Goal: Task Accomplishment & Management: Complete application form

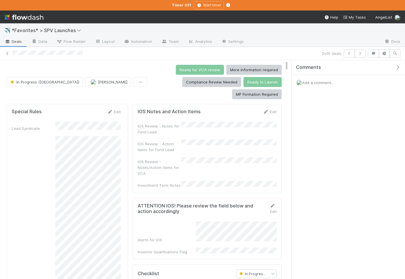
click at [397, 64] on div "Comments" at bounding box center [347, 67] width 113 height 15
click at [398, 68] on icon "button" at bounding box center [398, 67] width 6 height 5
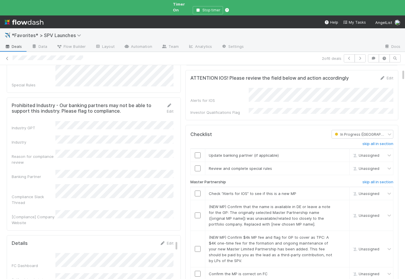
scroll to position [121, 0]
click at [197, 152] on input "checkbox" at bounding box center [198, 155] width 6 height 6
click at [197, 190] on input "checkbox" at bounding box center [198, 193] width 6 height 6
click at [340, 204] on link "skip" at bounding box center [341, 206] width 7 height 5
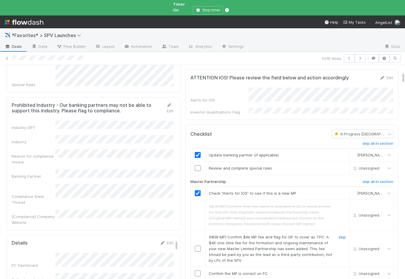
click at [341, 234] on link "skip" at bounding box center [341, 236] width 7 height 5
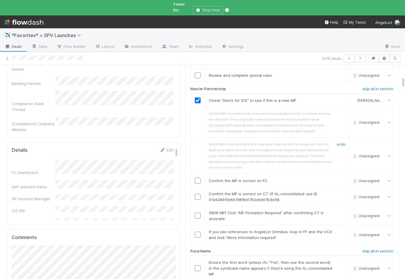
scroll to position [219, 0]
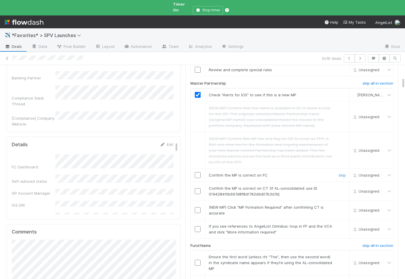
click at [196, 172] on input "checkbox" at bounding box center [198, 175] width 6 height 6
click at [197, 188] on input "checkbox" at bounding box center [198, 191] width 6 height 6
click at [343, 205] on link "skip" at bounding box center [341, 207] width 7 height 5
click at [343, 223] on link "skip" at bounding box center [341, 225] width 7 height 5
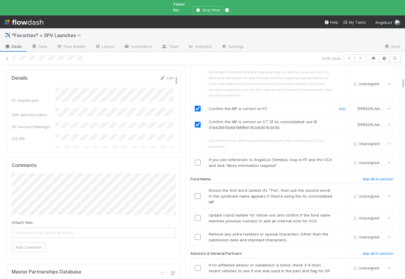
scroll to position [291, 0]
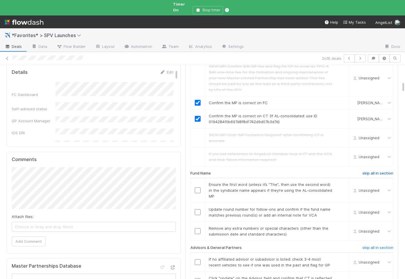
click at [366, 171] on h6 "skip all in section" at bounding box center [377, 173] width 31 height 5
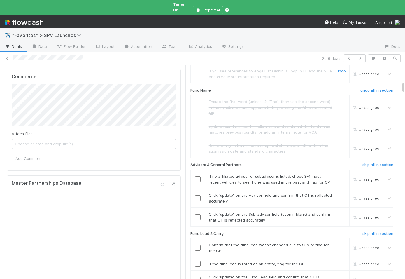
scroll to position [376, 0]
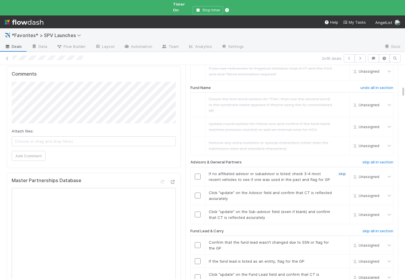
click at [341, 171] on link "skip" at bounding box center [341, 173] width 7 height 5
click at [198, 192] on input "checkbox" at bounding box center [198, 195] width 6 height 6
click at [198, 211] on input "checkbox" at bounding box center [198, 214] width 6 height 6
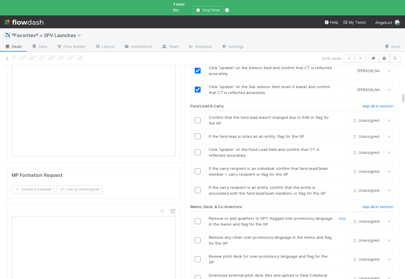
scroll to position [505, 0]
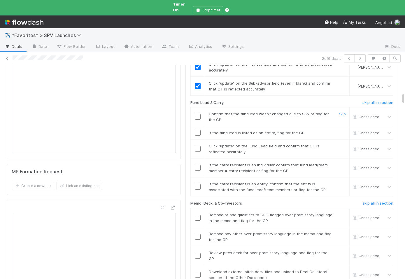
click at [197, 114] on input "checkbox" at bounding box center [198, 117] width 6 height 6
click at [341, 130] on link "skip" at bounding box center [341, 132] width 7 height 5
click at [196, 146] on input "checkbox" at bounding box center [198, 149] width 6 height 6
click at [341, 162] on link "skip" at bounding box center [341, 164] width 7 height 5
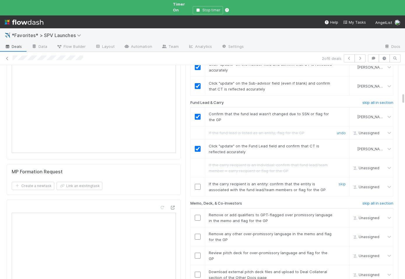
click at [198, 184] on input "checkbox" at bounding box center [198, 187] width 6 height 6
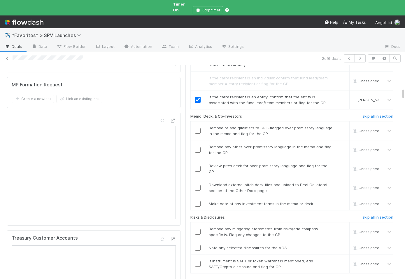
scroll to position [0, 0]
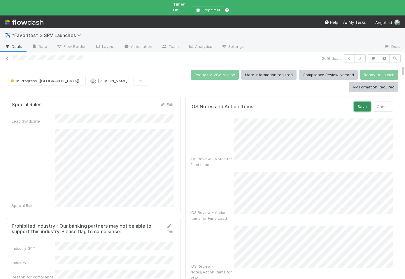
click at [364, 101] on button "Save" at bounding box center [362, 106] width 17 height 10
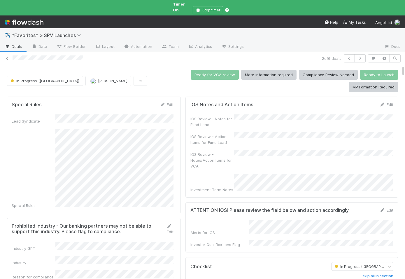
click at [274, 152] on div "IOS Review - Notes for Fund Lead IOS Review - Action Items for Fund Lead IOS Re…" at bounding box center [291, 153] width 203 height 78
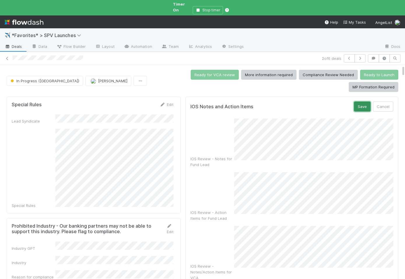
click at [360, 101] on button "Save" at bounding box center [362, 106] width 17 height 10
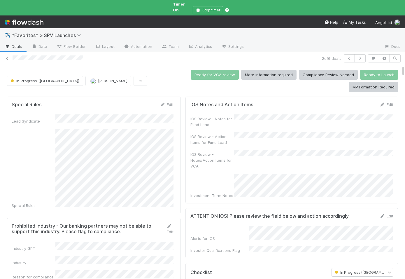
click at [300, 176] on div "IOS Notes and Action Items Edit IOS Review - Notes for Fund Lead IOS Review - A…" at bounding box center [291, 149] width 213 height 107
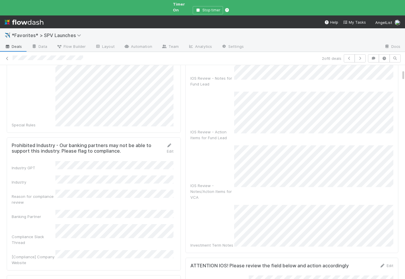
scroll to position [11, 0]
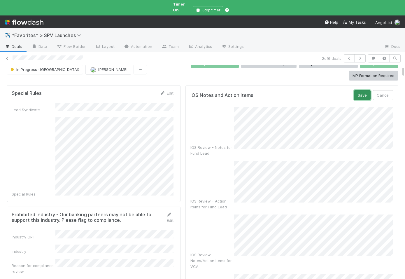
click at [365, 90] on button "Save" at bounding box center [362, 95] width 17 height 10
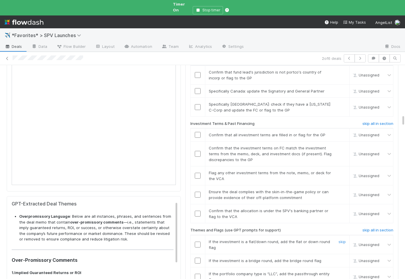
scroll to position [920, 0]
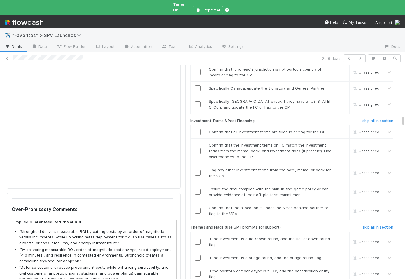
scroll to position [49, 0]
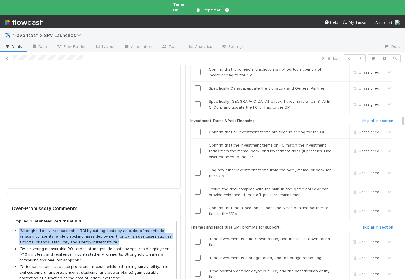
drag, startPoint x: 126, startPoint y: 203, endPoint x: 17, endPoint y: 195, distance: 109.3
click at [17, 228] on ul "“Stronghold delivers measurable ROI by cutting costs by an order of magnitude v…" at bounding box center [93, 263] width 162 height 71
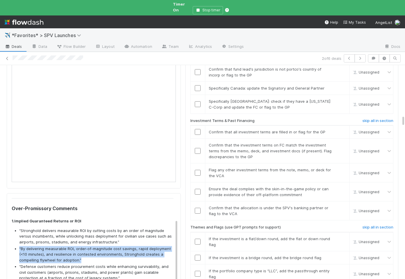
drag, startPoint x: 84, startPoint y: 223, endPoint x: 16, endPoint y: 209, distance: 69.2
click at [19, 246] on li "“By delivering measurable ROI, order-of-magnitude cost savings, rapid deploymen…" at bounding box center [96, 254] width 154 height 17
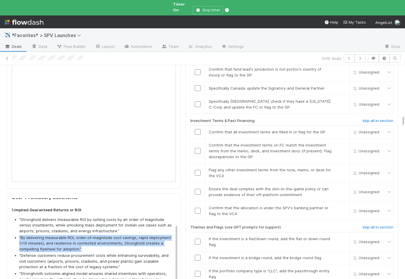
scroll to position [68, 0]
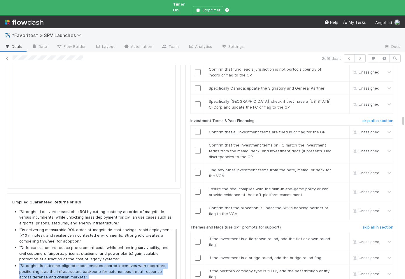
drag, startPoint x: 74, startPoint y: 244, endPoint x: 15, endPoint y: 227, distance: 61.6
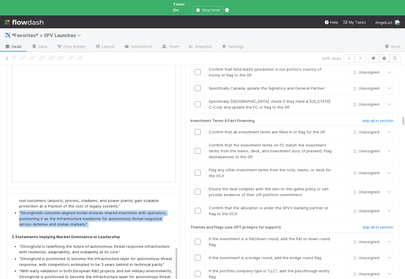
scroll to position [124, 0]
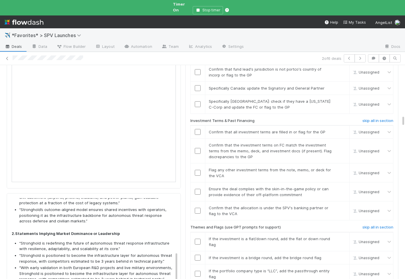
click at [122, 240] on li "“Stronghold is redefining the future of autonomous threat response infrastructu…" at bounding box center [96, 245] width 154 height 11
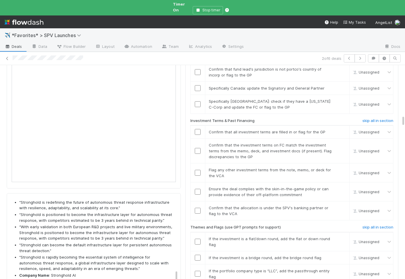
scroll to position [166, 0]
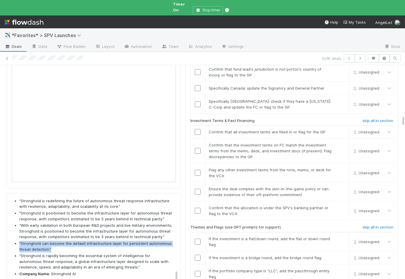
drag, startPoint x: 64, startPoint y: 211, endPoint x: 12, endPoint y: 204, distance: 52.0
click at [12, 204] on ul "“Stronghold is redefining the future of autonomous threat response infrastructu…" at bounding box center [93, 240] width 162 height 85
copy li "“Stronghold can become the default infrastructure layer for persistent autonomo…"
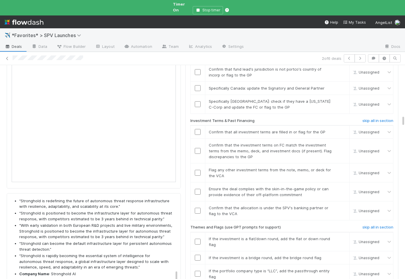
click at [65, 253] on li "“Stronghold is rapidly becoming the essential system of intelligence for autono…" at bounding box center [96, 261] width 154 height 17
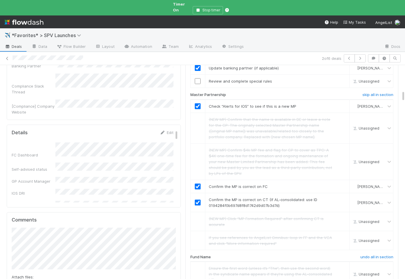
scroll to position [0, 0]
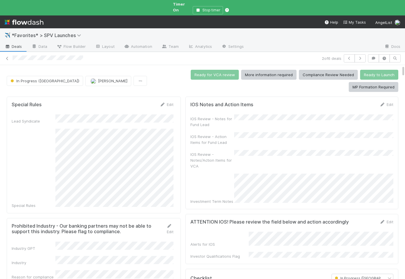
click at [237, 132] on div "IOS Review - Action Items for Fund Lead" at bounding box center [291, 138] width 203 height 13
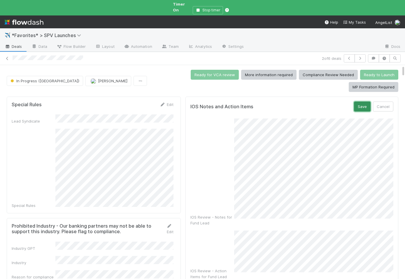
click at [360, 101] on button "Save" at bounding box center [362, 106] width 17 height 10
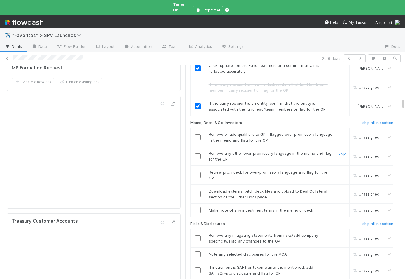
scroll to position [609, 0]
click at [199, 134] on input "checkbox" at bounding box center [198, 137] width 6 height 6
click at [198, 153] on input "checkbox" at bounding box center [198, 156] width 6 height 6
checkbox input "true"
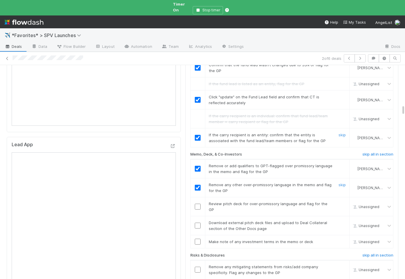
scroll to position [817, 0]
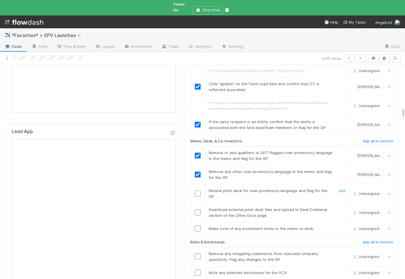
click at [200, 190] on input "checkbox" at bounding box center [198, 193] width 6 height 6
click at [340, 207] on link "skip" at bounding box center [341, 209] width 7 height 5
click at [199, 225] on input "checkbox" at bounding box center [198, 228] width 6 height 6
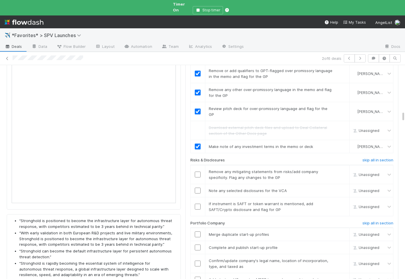
scroll to position [901, 0]
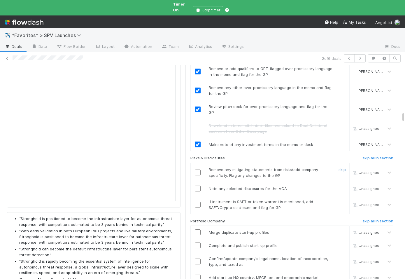
click at [339, 167] on link "skip" at bounding box center [341, 169] width 7 height 5
click at [341, 186] on link "skip" at bounding box center [341, 188] width 7 height 5
click at [341, 199] on link "skip" at bounding box center [341, 201] width 7 height 5
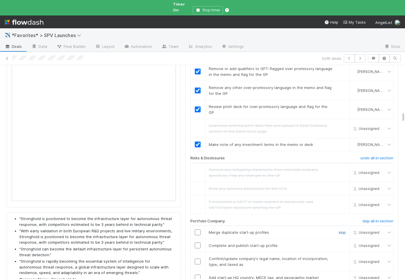
click at [343, 230] on link "skip" at bounding box center [341, 232] width 7 height 5
click at [200, 242] on div at bounding box center [198, 245] width 14 height 6
click at [198, 242] on input "checkbox" at bounding box center [198, 245] width 6 height 6
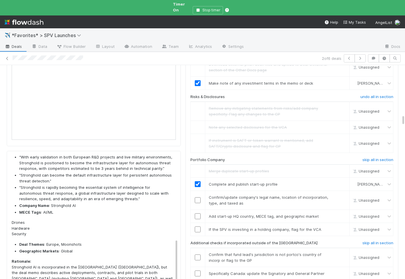
scroll to position [1010, 0]
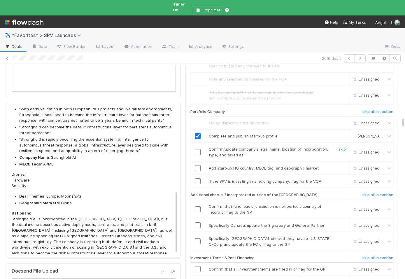
click at [197, 149] on input "checkbox" at bounding box center [198, 152] width 6 height 6
click at [197, 165] on input "checkbox" at bounding box center [198, 168] width 6 height 6
click at [338, 178] on div "skip" at bounding box center [340, 181] width 17 height 6
click at [340, 179] on link "skip" at bounding box center [341, 181] width 7 height 5
click at [199, 206] on input "checkbox" at bounding box center [198, 209] width 6 height 6
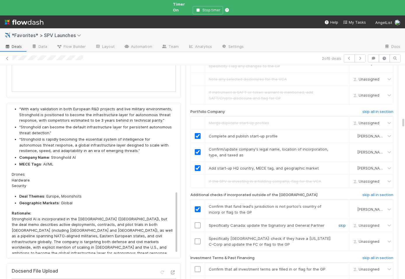
click at [343, 223] on link "skip" at bounding box center [341, 225] width 7 height 5
click at [343, 236] on link "skip" at bounding box center [341, 238] width 7 height 5
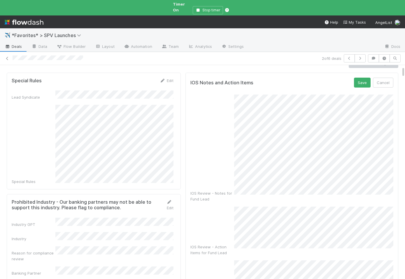
scroll to position [0, 0]
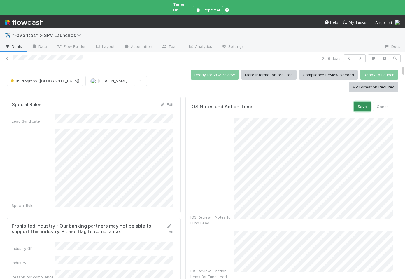
click at [365, 101] on button "Save" at bounding box center [362, 106] width 17 height 10
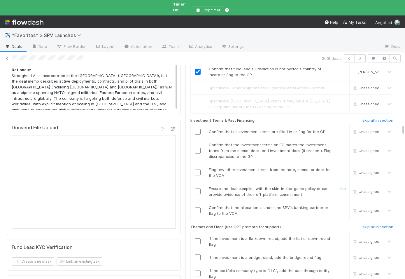
scroll to position [1154, 0]
click at [198, 128] on input "checkbox" at bounding box center [198, 131] width 6 height 6
click at [198, 147] on input "checkbox" at bounding box center [198, 150] width 6 height 6
click at [343, 166] on link "skip" at bounding box center [341, 168] width 7 height 5
click at [198, 187] on input "checkbox" at bounding box center [198, 190] width 6 height 6
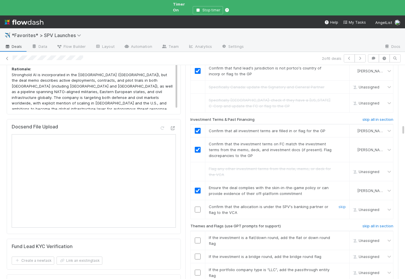
click at [198, 206] on input "checkbox" at bounding box center [198, 209] width 6 height 6
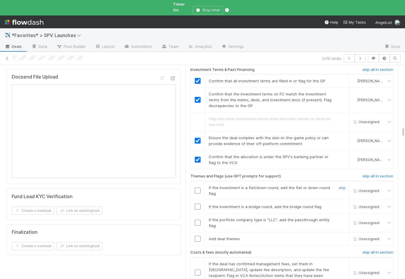
scroll to position [1212, 0]
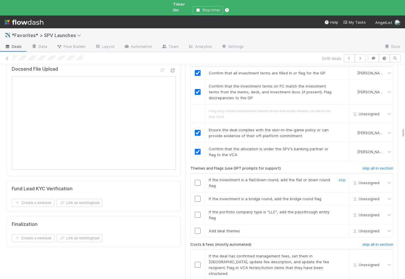
click at [338, 177] on div "skip" at bounding box center [340, 183] width 17 height 12
click at [341, 177] on link "skip" at bounding box center [341, 179] width 7 height 5
click at [341, 192] on td "If the investment is a bridge round, add the bridge round flag skip" at bounding box center [277, 198] width 144 height 13
click at [341, 196] on link "skip" at bounding box center [341, 198] width 7 height 5
click at [341, 209] on div "skip" at bounding box center [340, 215] width 17 height 12
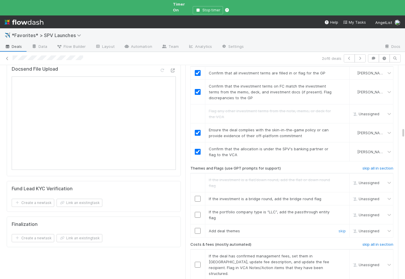
click at [199, 228] on input "checkbox" at bounding box center [198, 231] width 6 height 6
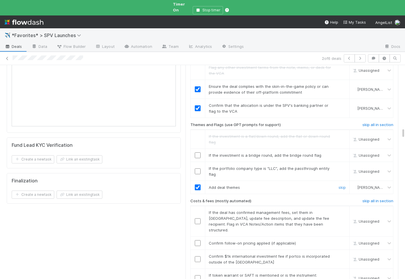
scroll to position [1284, 0]
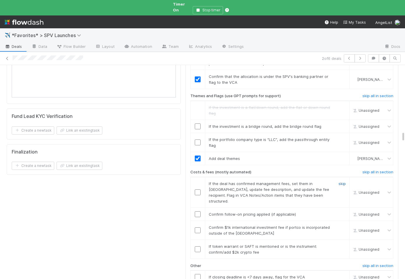
click at [342, 181] on link "skip" at bounding box center [341, 183] width 7 height 5
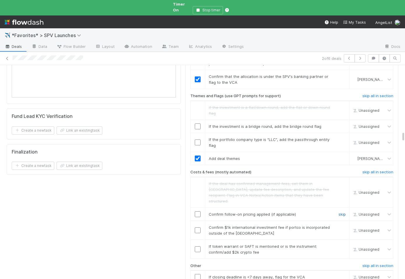
click at [342, 212] on link "skip" at bounding box center [341, 214] width 7 height 5
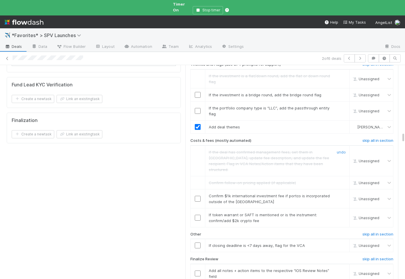
scroll to position [1316, 0]
click at [198, 195] on input "checkbox" at bounding box center [198, 198] width 6 height 6
click at [344, 212] on link "skip" at bounding box center [341, 214] width 7 height 5
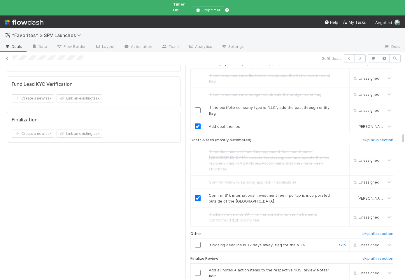
click at [343, 242] on link "skip" at bounding box center [341, 244] width 7 height 5
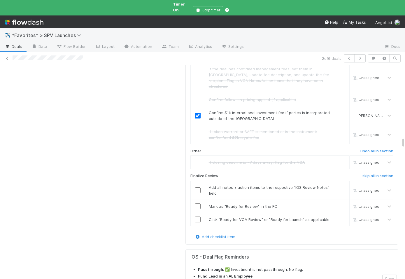
scroll to position [1408, 0]
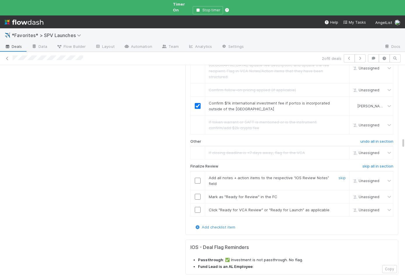
click at [198, 177] on input "checkbox" at bounding box center [198, 180] width 6 height 6
click at [198, 193] on input "checkbox" at bounding box center [198, 196] width 6 height 6
click at [198, 207] on input "checkbox" at bounding box center [198, 210] width 6 height 6
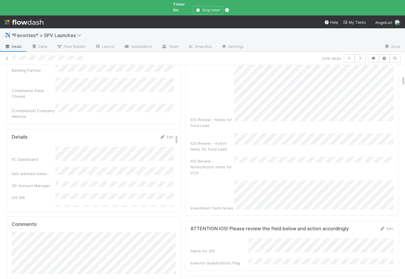
scroll to position [231, 0]
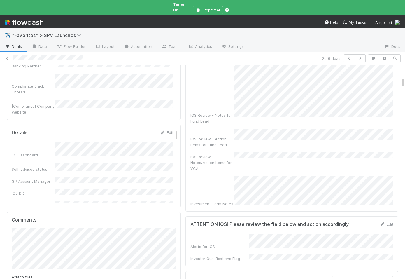
click at [214, 136] on div "IOS Review - Action Items for Fund Lead" at bounding box center [212, 142] width 44 height 12
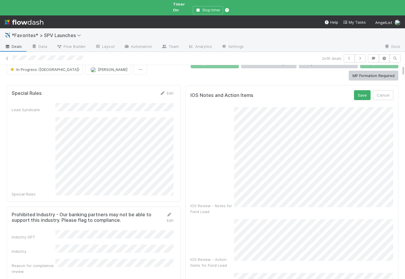
scroll to position [0, 0]
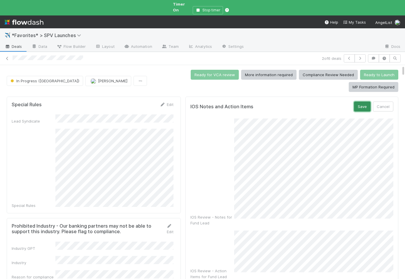
click at [362, 101] on button "Save" at bounding box center [362, 106] width 17 height 10
click at [365, 101] on button "Save" at bounding box center [362, 106] width 17 height 10
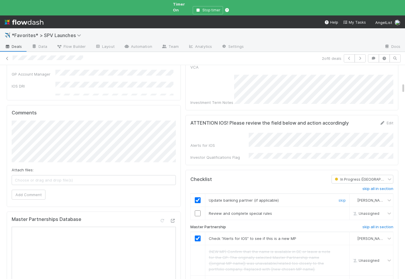
scroll to position [342, 0]
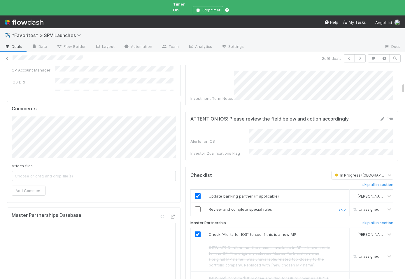
click at [199, 206] on input "checkbox" at bounding box center [198, 209] width 6 height 6
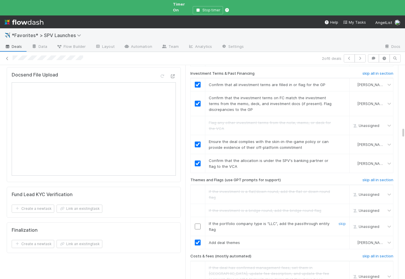
scroll to position [1208, 0]
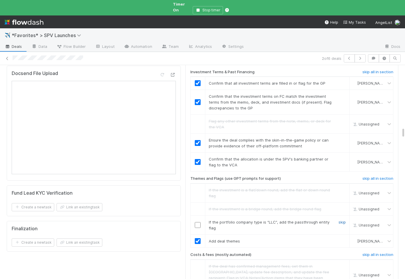
click at [345, 219] on link "skip" at bounding box center [341, 221] width 7 height 5
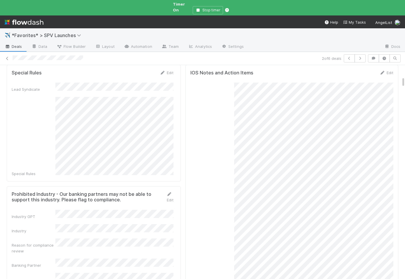
scroll to position [0, 0]
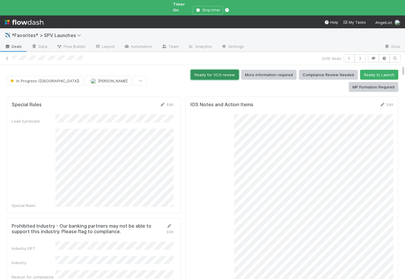
click at [191, 71] on button "Ready for VCA review" at bounding box center [215, 75] width 48 height 10
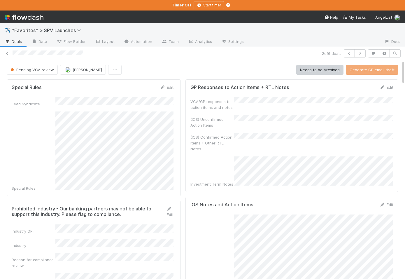
click at [17, 44] on span "Deals" at bounding box center [13, 41] width 17 height 6
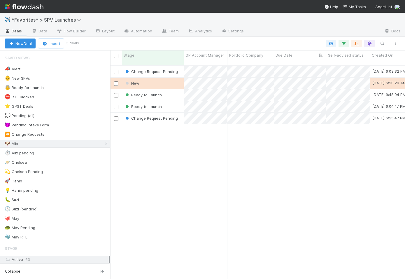
scroll to position [0, 0]
